Goal: Information Seeking & Learning: Learn about a topic

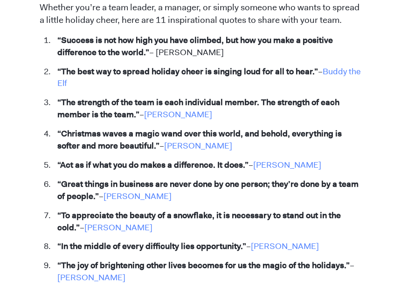
scroll to position [513, 0]
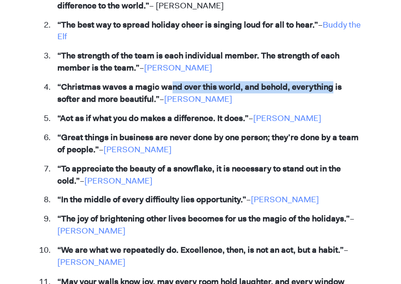
drag, startPoint x: 173, startPoint y: 87, endPoint x: 329, endPoint y: 85, distance: 156.8
click at [329, 85] on strong "“Christmas waves a magic wand over this world, and behold, everything is softer…" at bounding box center [199, 92] width 285 height 23
click at [276, 83] on strong "“Christmas waves a magic wand over this world, and behold, everything is softer…" at bounding box center [199, 92] width 285 height 23
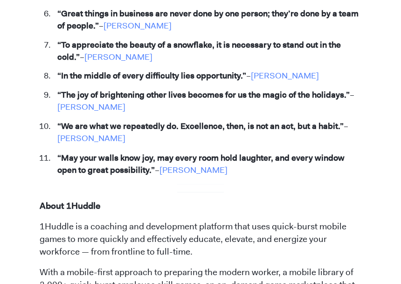
scroll to position [653, 0]
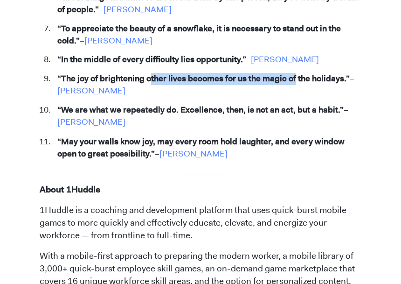
drag, startPoint x: 149, startPoint y: 80, endPoint x: 295, endPoint y: 75, distance: 146.6
click at [295, 75] on strong "“The joy of brightening other lives becomes for us the magic of the holidays.”" at bounding box center [203, 78] width 293 height 11
click at [195, 78] on strong "“The joy of brightening other lives becomes for us the magic of the holidays.”" at bounding box center [203, 78] width 293 height 11
drag, startPoint x: 119, startPoint y: 77, endPoint x: 240, endPoint y: 84, distance: 120.6
click at [240, 84] on strong "“The joy of brightening other lives becomes for us the magic of the holidays.”" at bounding box center [203, 78] width 293 height 11
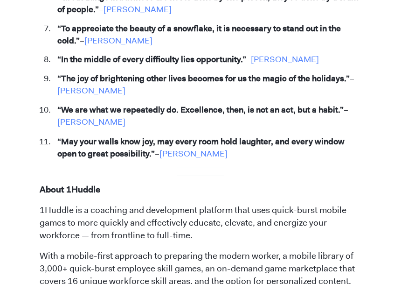
click at [181, 86] on li "“The joy of brightening other lives becomes for us the magic of the holidays.” …" at bounding box center [207, 85] width 309 height 24
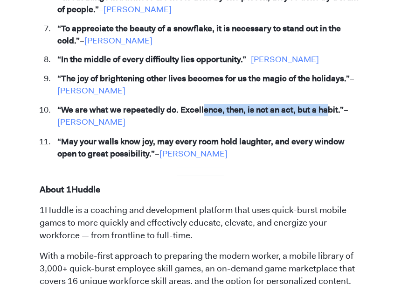
drag, startPoint x: 234, startPoint y: 105, endPoint x: 326, endPoint y: 103, distance: 92.0
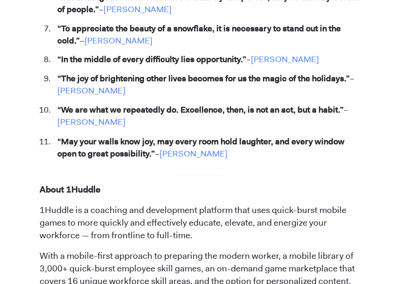
click at [193, 112] on strong "“We are what we repeatedly do. Excellence, then, is not an act, but a habit.”" at bounding box center [200, 109] width 286 height 11
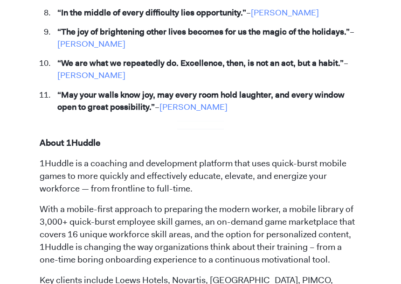
click at [97, 99] on strong "“May your walls know joy, may every room hold laughter, and every window open t…" at bounding box center [200, 100] width 287 height 23
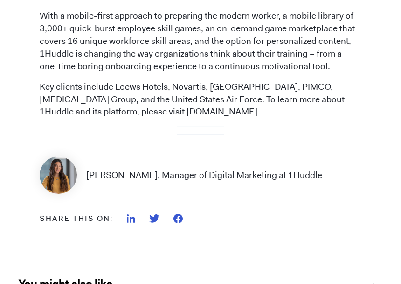
scroll to position [1027, 0]
